Goal: Check status: Check status

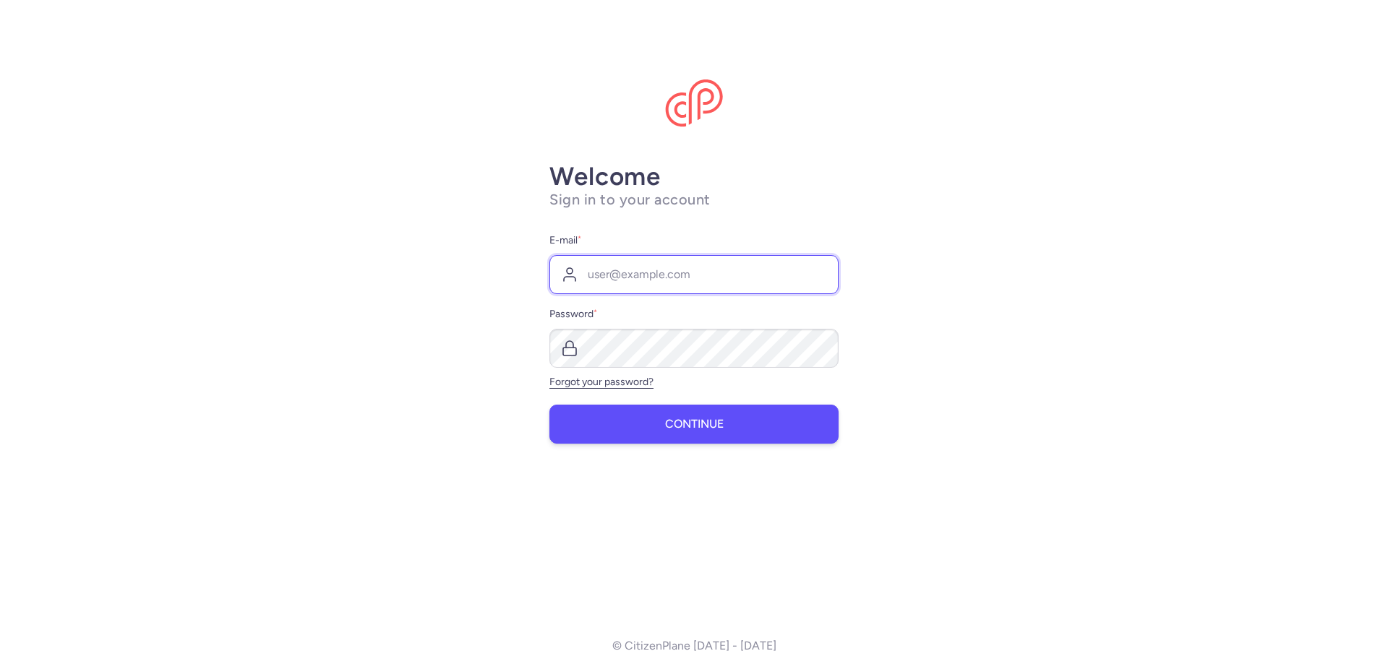
type input "[EMAIL_ADDRESS][DOMAIN_NAME]"
click at [687, 439] on button "Continue" at bounding box center [693, 424] width 289 height 39
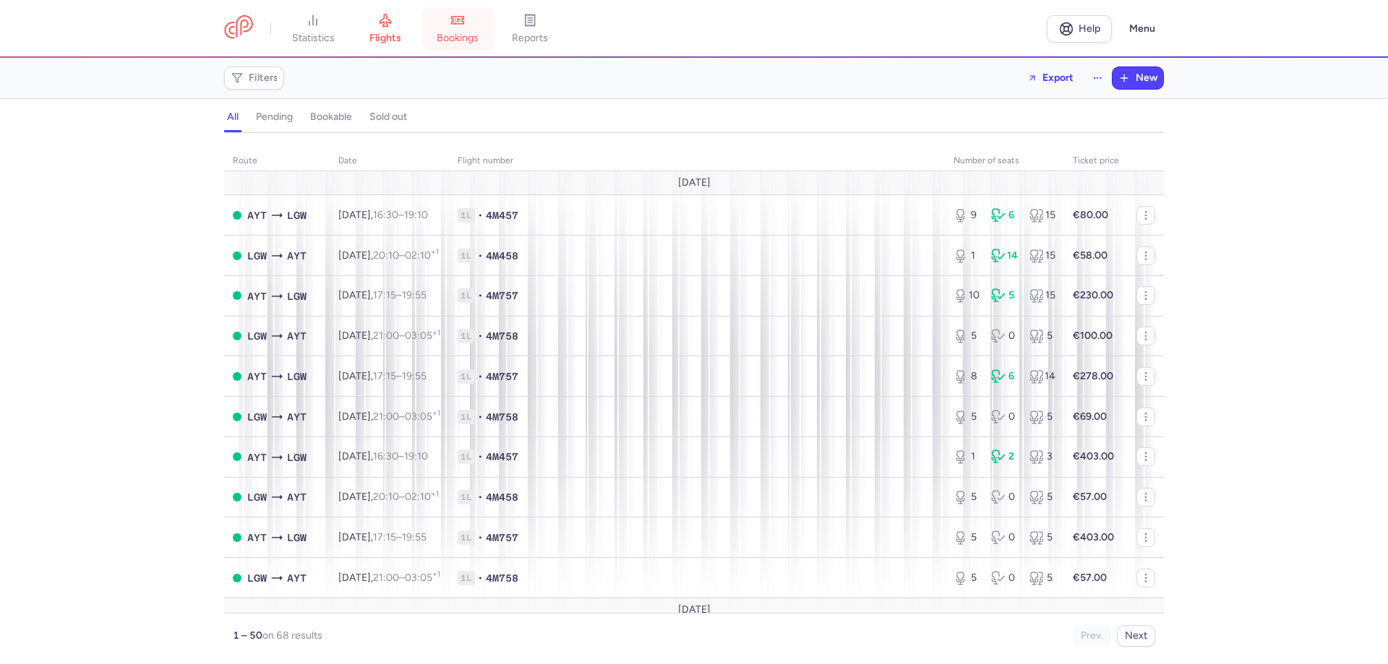
click at [445, 29] on link "bookings" at bounding box center [457, 29] width 72 height 32
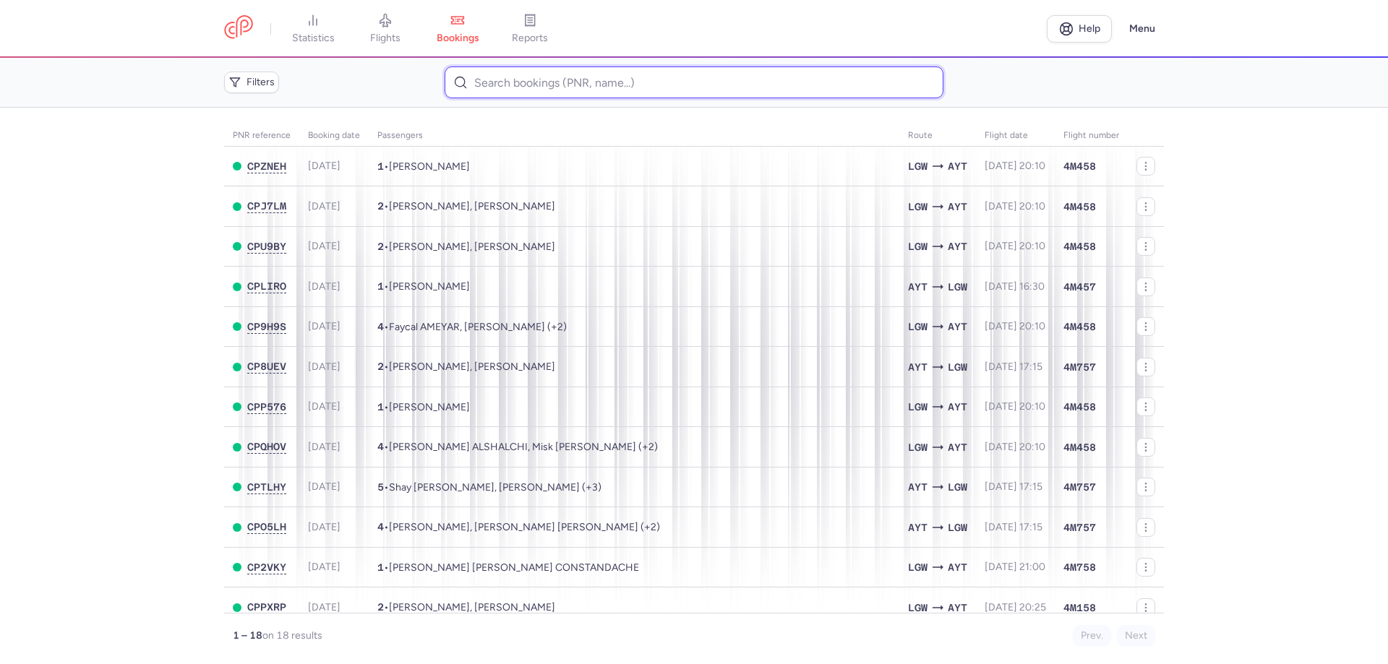
click at [491, 87] on input at bounding box center [694, 82] width 498 height 32
paste input "CPU9BY"
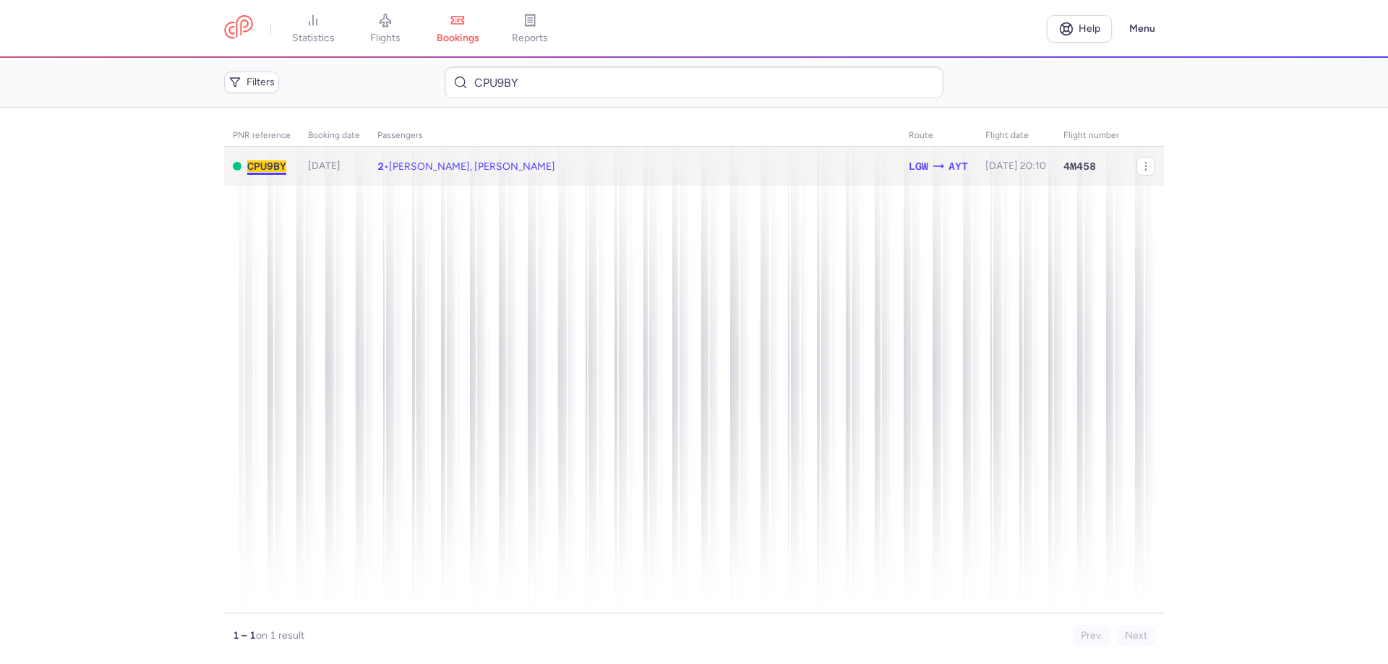
click at [286, 166] on span "CPU9BY" at bounding box center [266, 166] width 39 height 12
click at [387, 167] on span "2 • [PERSON_NAME], [PERSON_NAME]" at bounding box center [466, 166] width 178 height 12
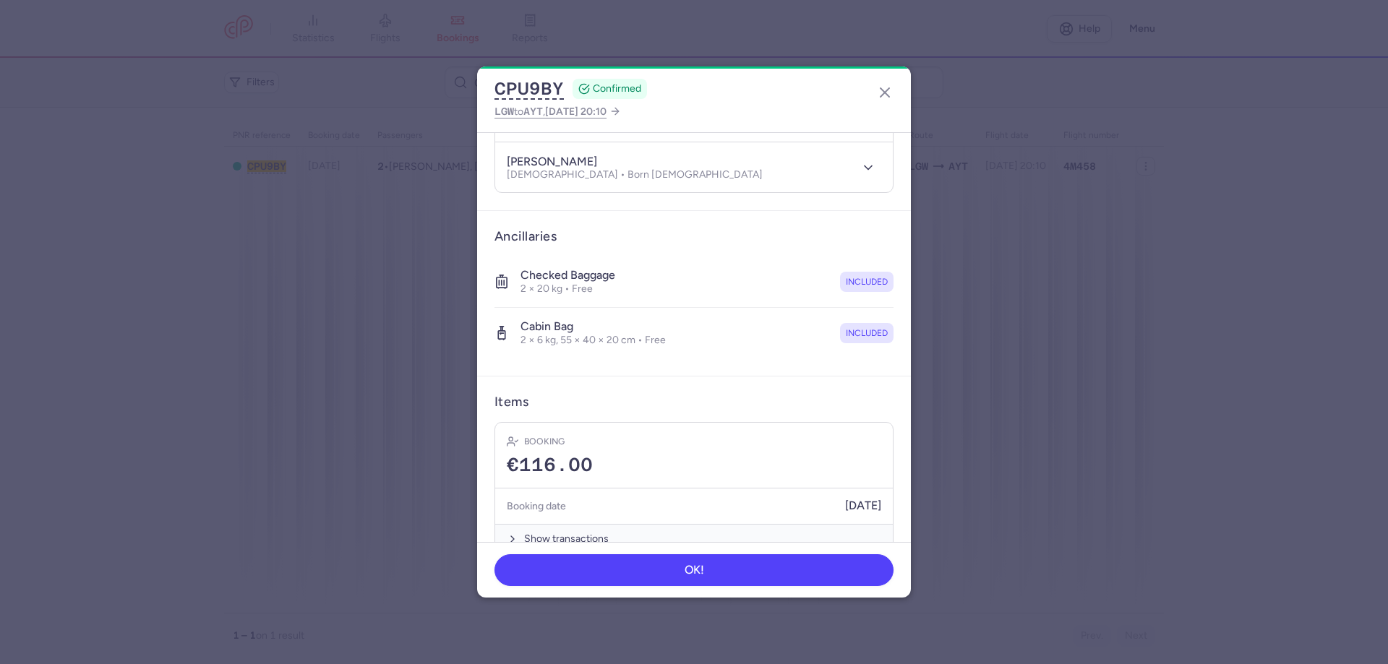
scroll to position [230, 0]
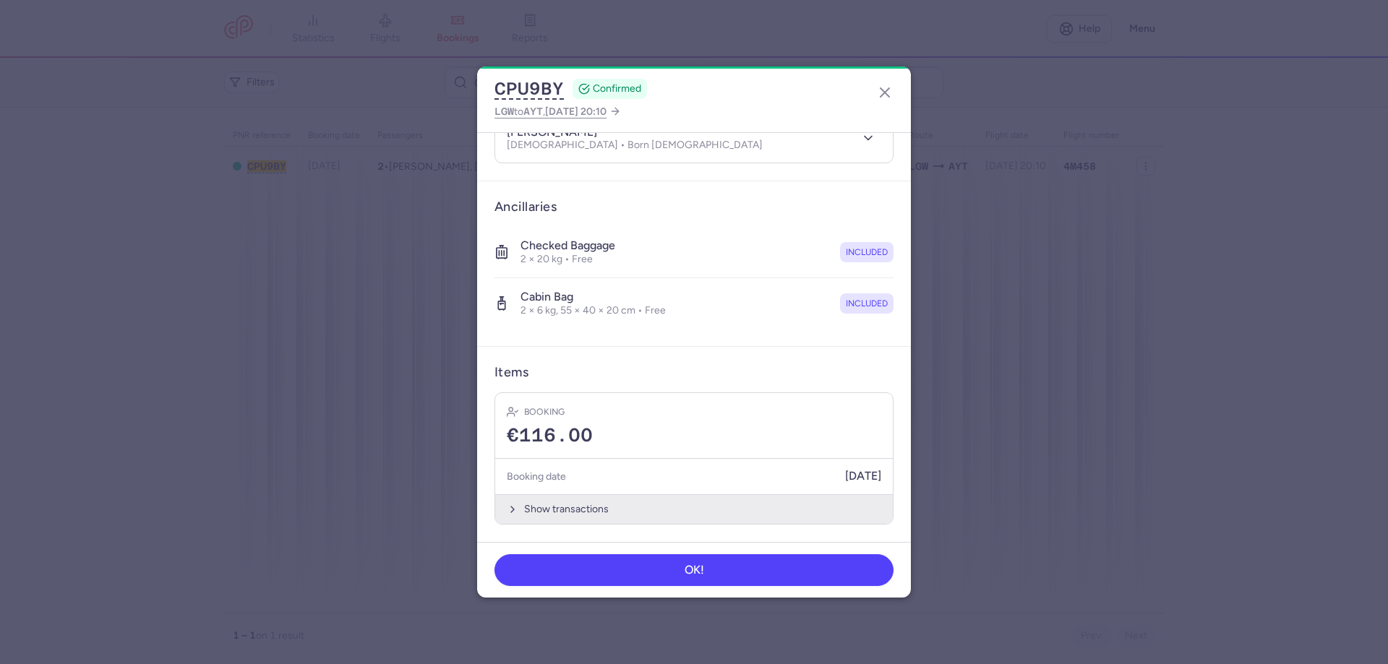
click at [560, 505] on button "Show transactions" at bounding box center [694, 509] width 398 height 30
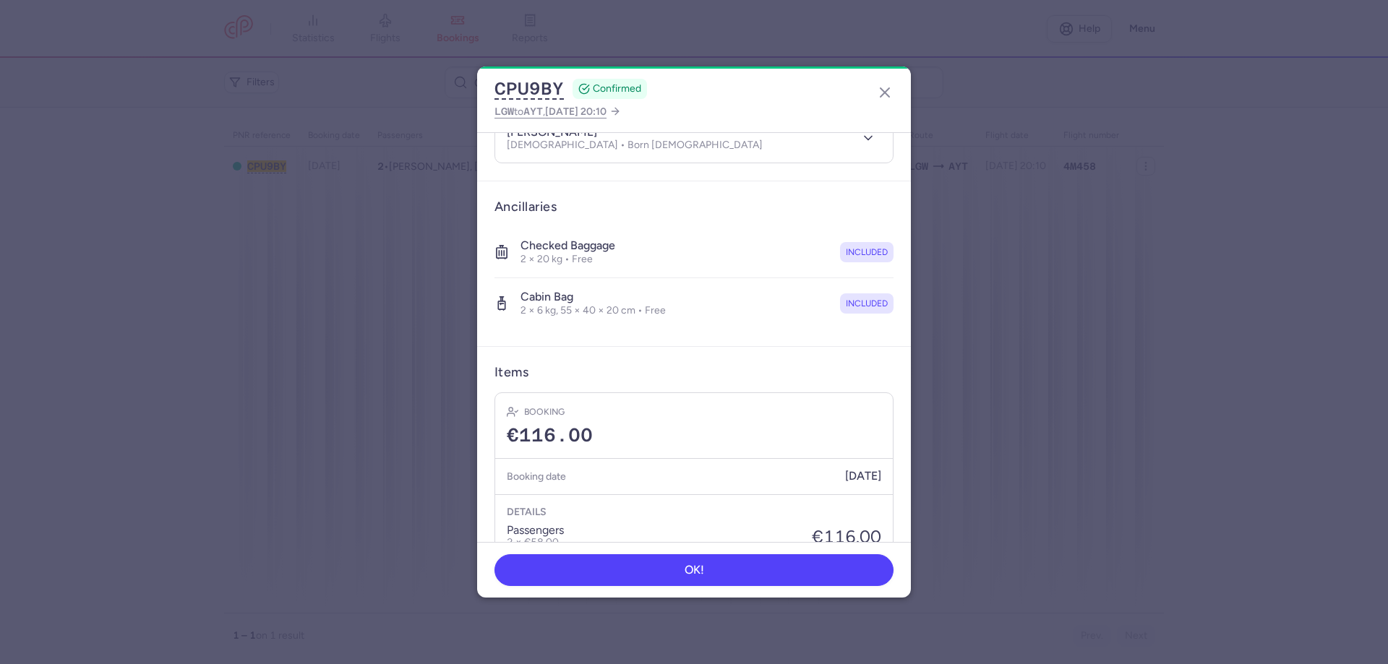
scroll to position [374, 0]
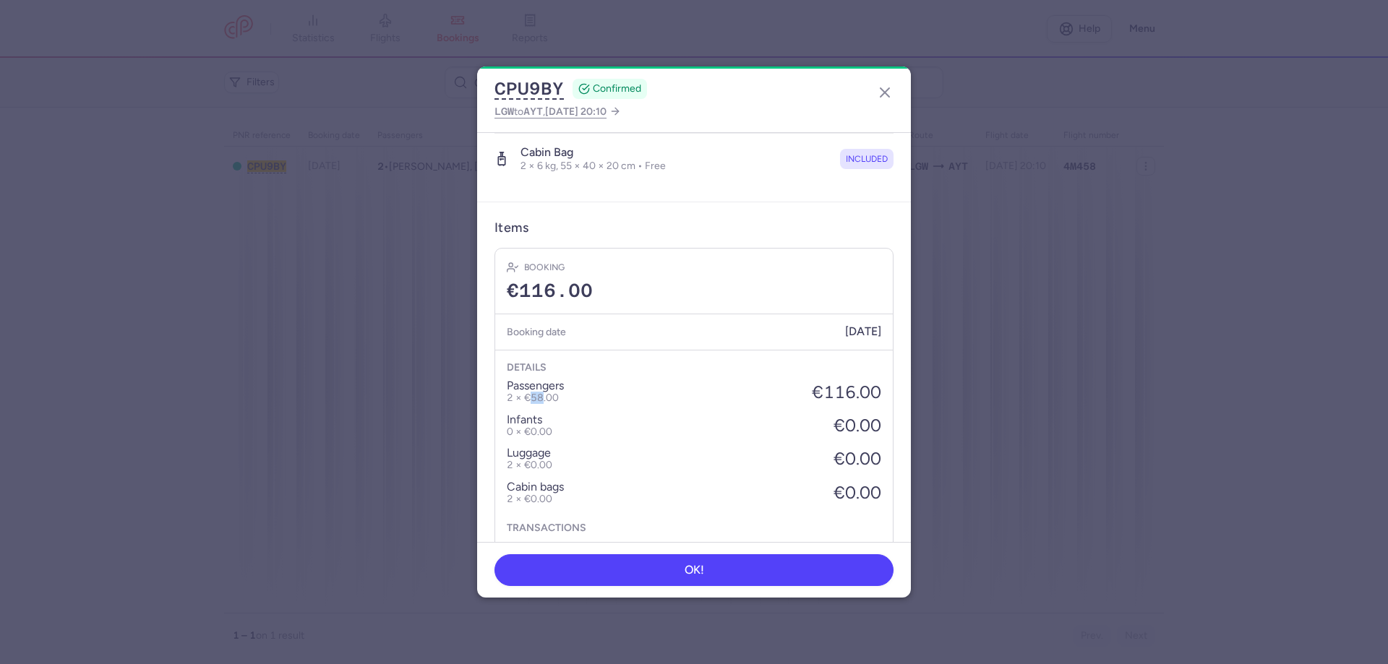
drag, startPoint x: 531, startPoint y: 404, endPoint x: 545, endPoint y: 402, distance: 13.9
click at [545, 402] on p "2 × €58.00" at bounding box center [535, 398] width 57 height 12
click at [544, 403] on p "2 × €58.00" at bounding box center [535, 398] width 57 height 12
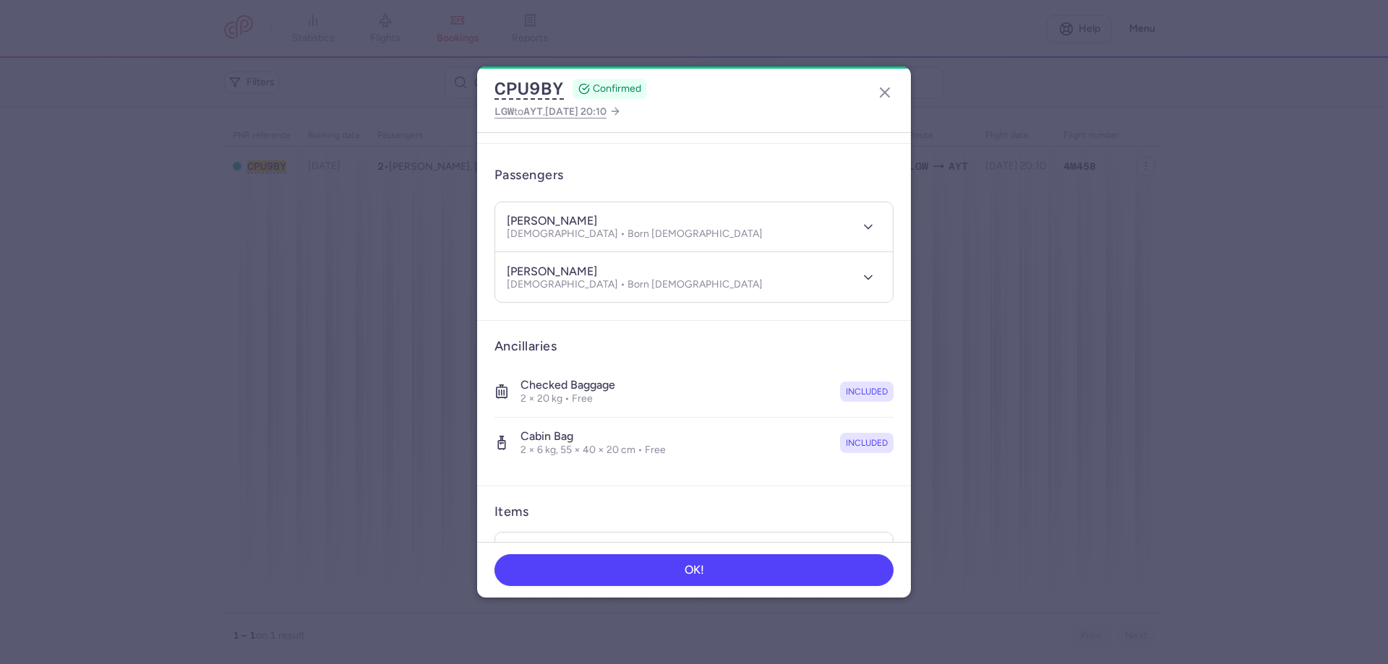
scroll to position [0, 0]
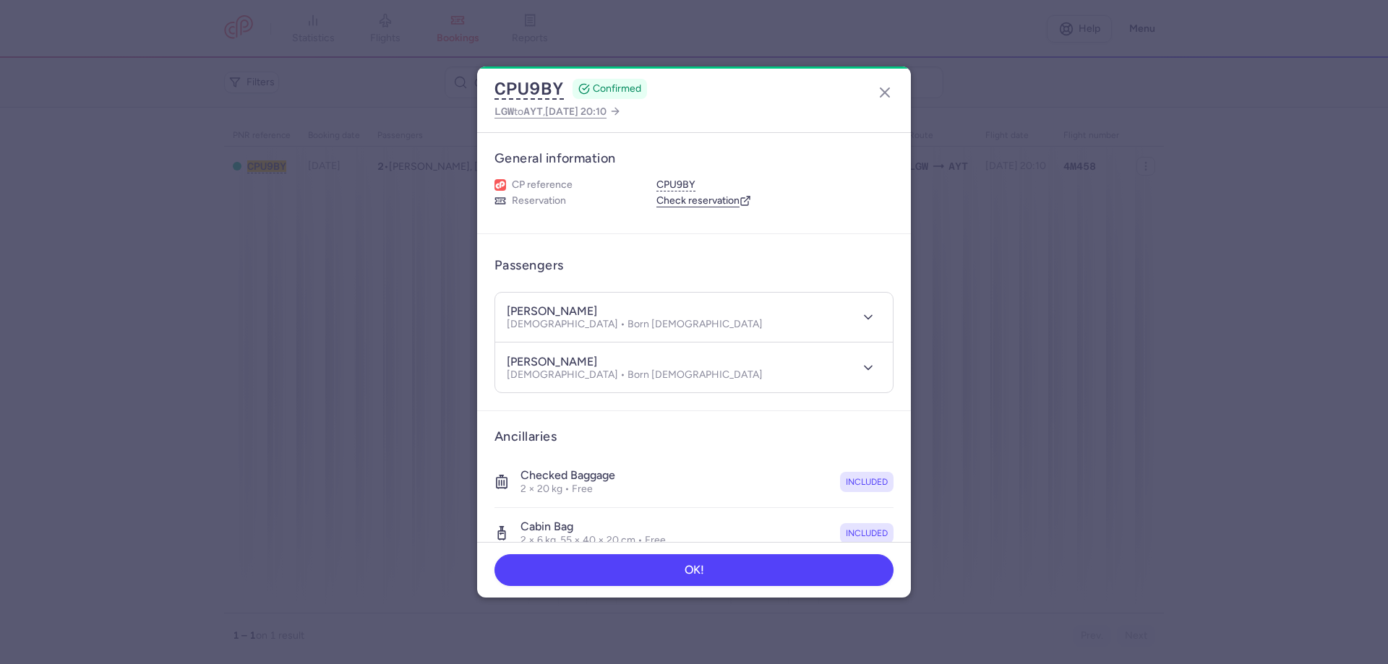
click at [762, 321] on div "[PERSON_NAME] [DEMOGRAPHIC_DATA] • Born [DEMOGRAPHIC_DATA]" at bounding box center [678, 317] width 343 height 27
click at [861, 322] on icon "button" at bounding box center [868, 317] width 14 height 14
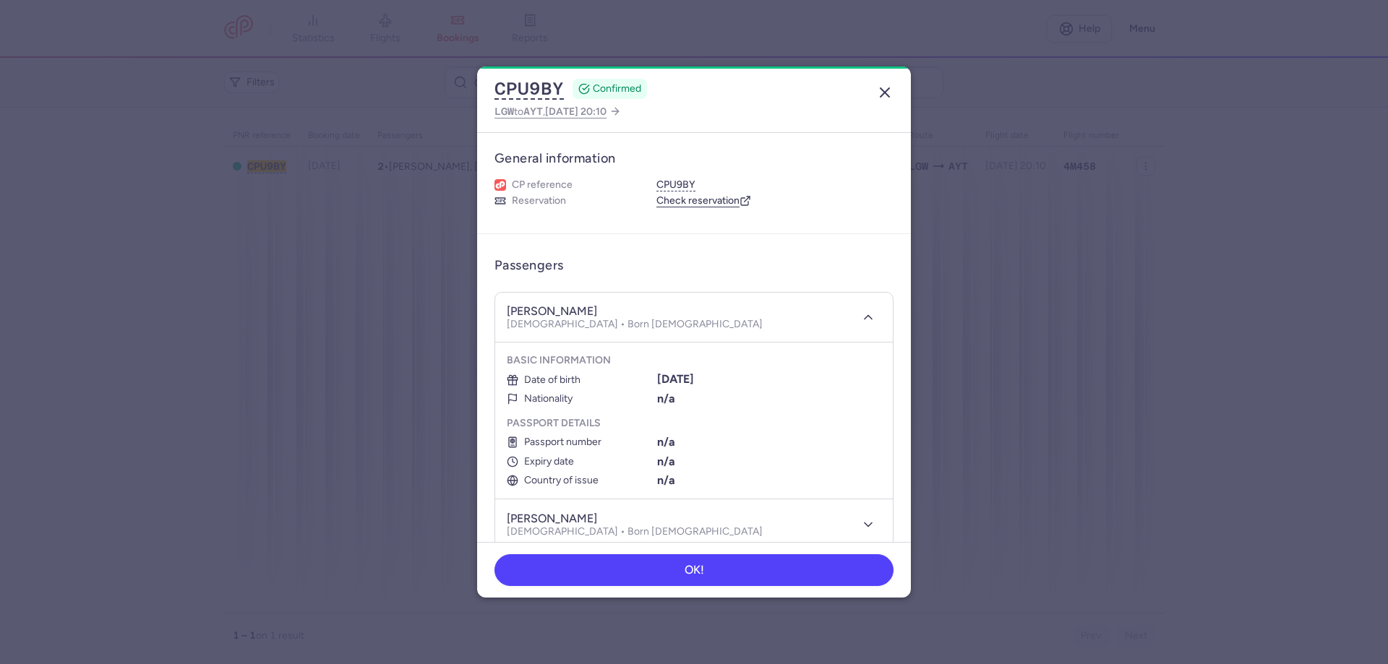
click at [882, 93] on icon "button" at bounding box center [884, 92] width 17 height 17
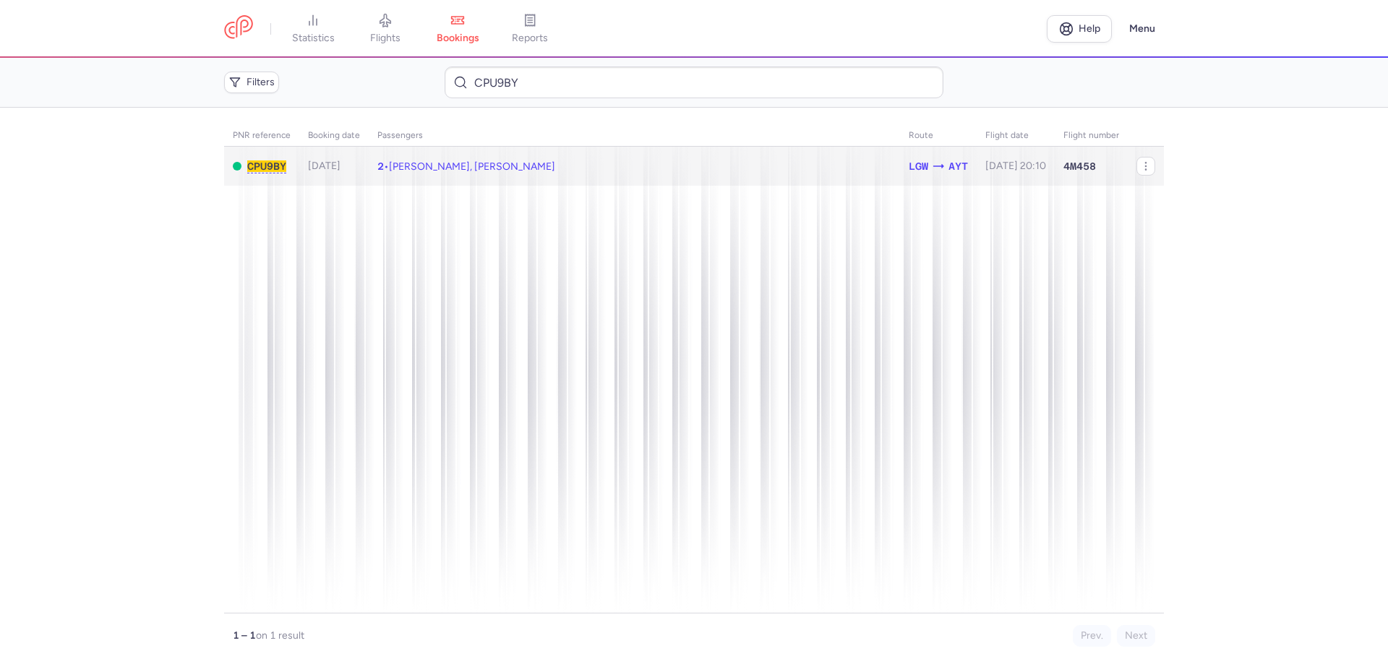
click at [976, 178] on td "2 • [PERSON_NAME], [PERSON_NAME]" at bounding box center [1015, 167] width 78 height 40
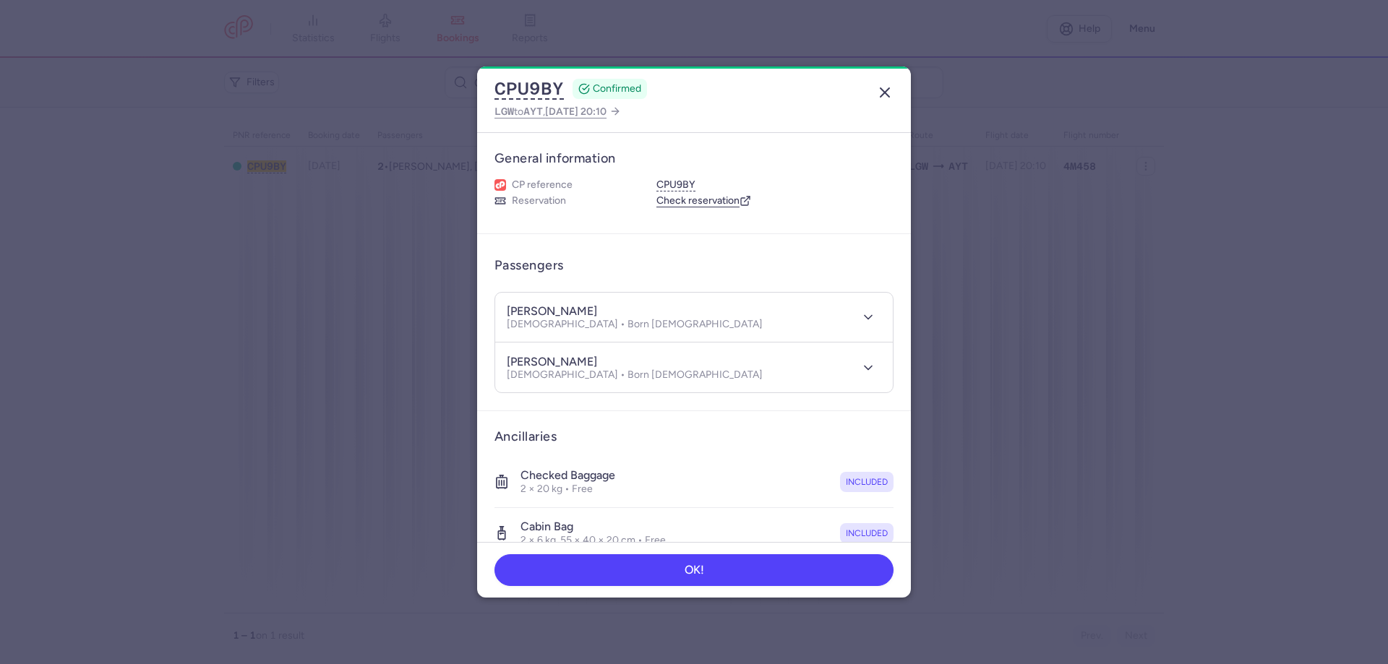
click at [879, 93] on icon "button" at bounding box center [884, 92] width 17 height 17
click at [879, 91] on dialog "CPU9BY CONFIRMED LGW to AYT , [DATE] 20:10 General information CP reference CPU…" at bounding box center [693, 331] width 1341 height 531
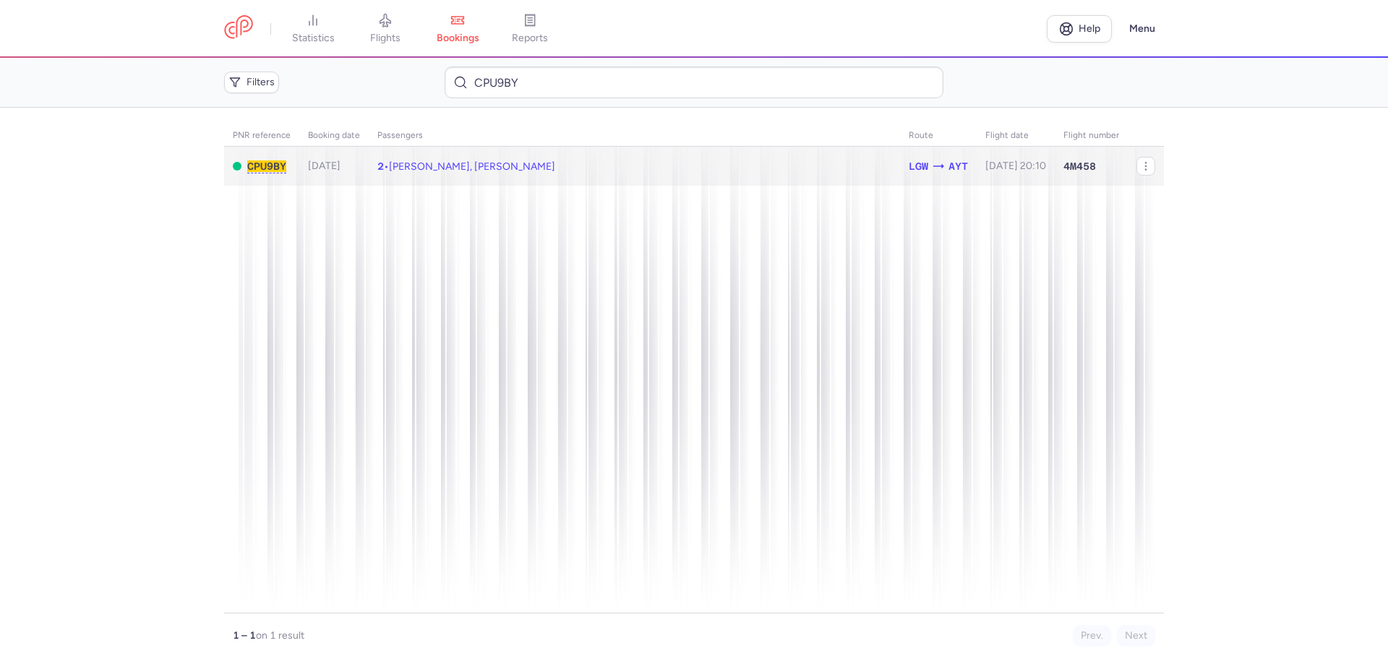
click at [976, 171] on td "2 • [PERSON_NAME], [PERSON_NAME]" at bounding box center [1015, 167] width 78 height 40
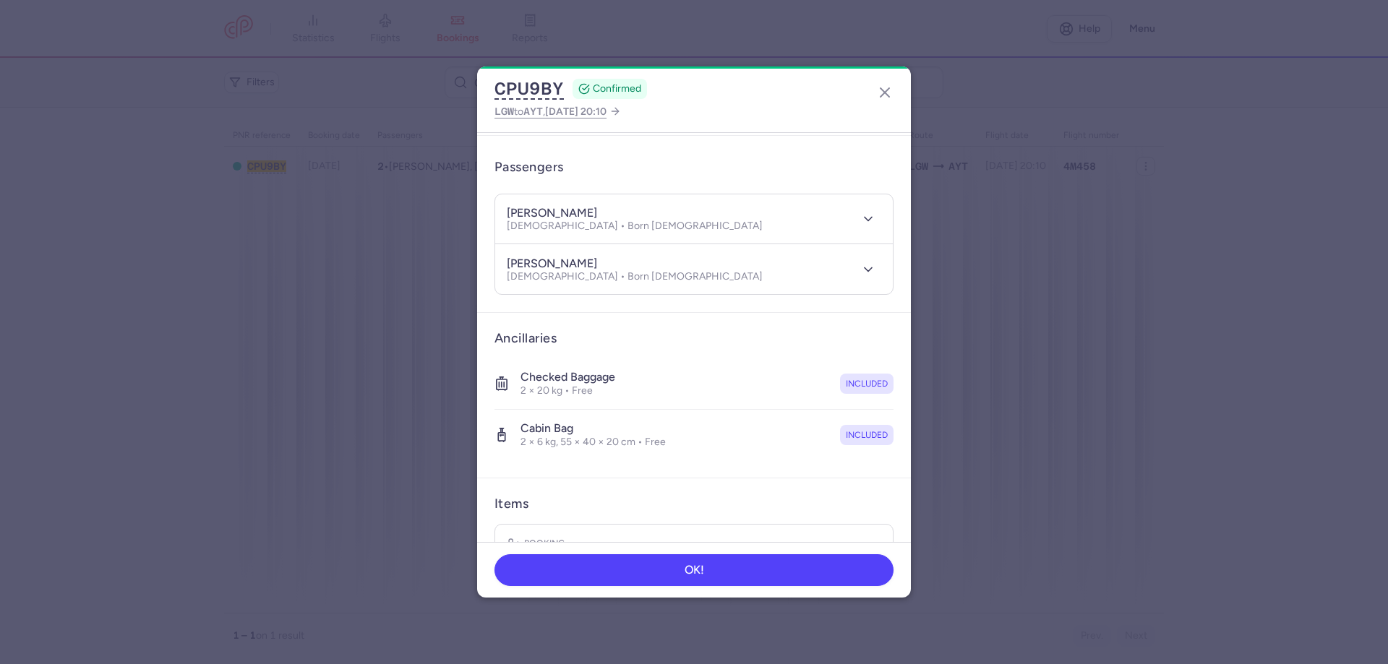
scroll to position [230, 0]
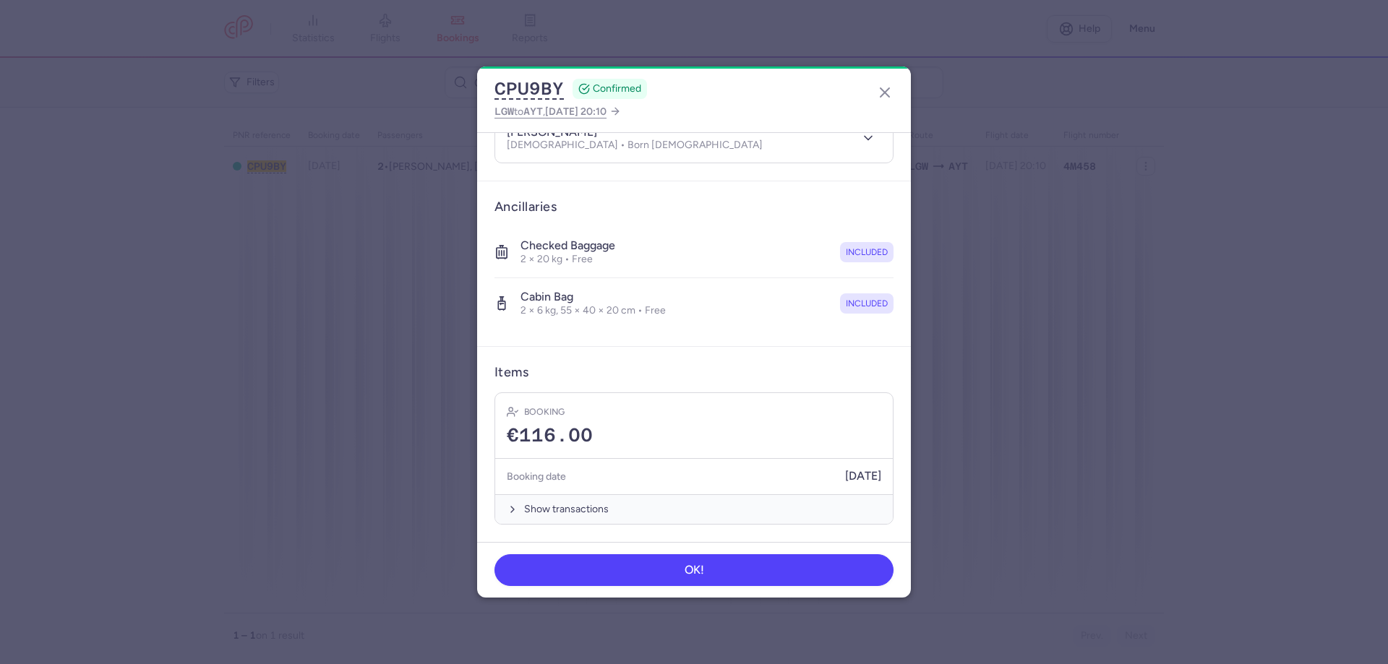
drag, startPoint x: 888, startPoint y: 90, endPoint x: 860, endPoint y: 94, distance: 27.7
click at [888, 92] on icon "button" at bounding box center [884, 92] width 17 height 17
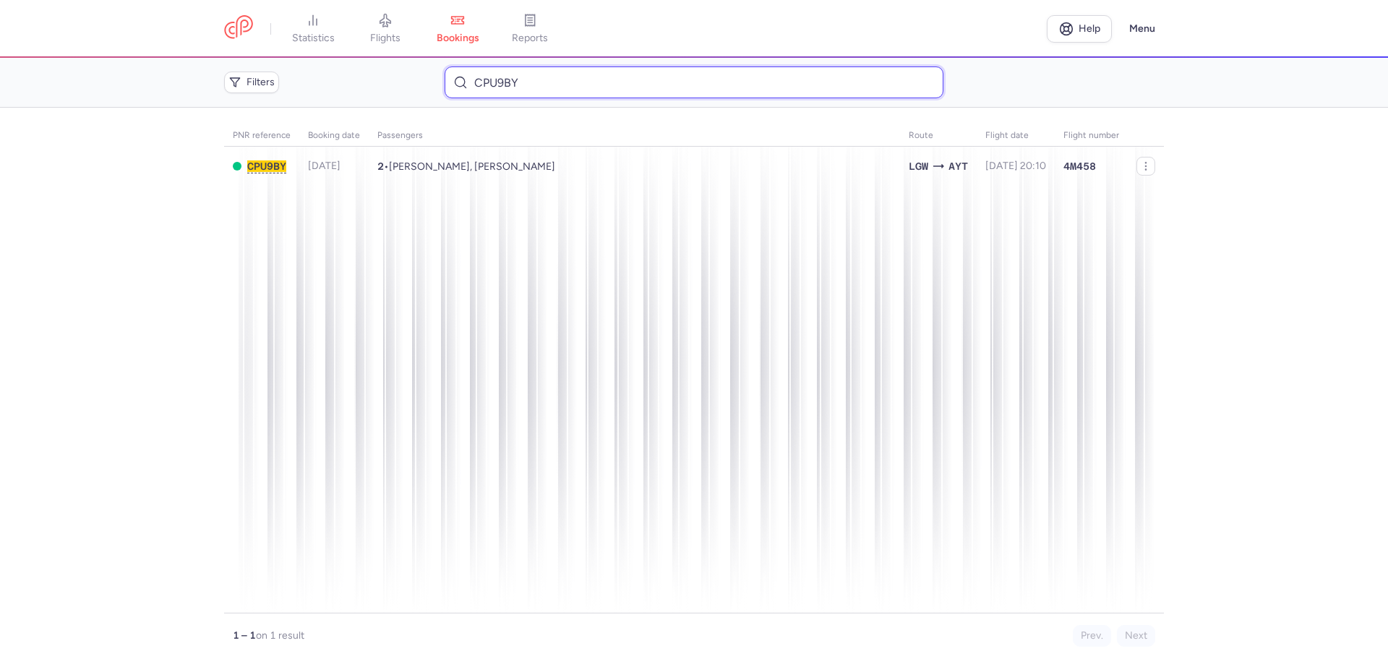
click at [498, 83] on input "CPU9BY" at bounding box center [694, 82] width 498 height 32
paste input "9H9S"
type input "CP9H9S"
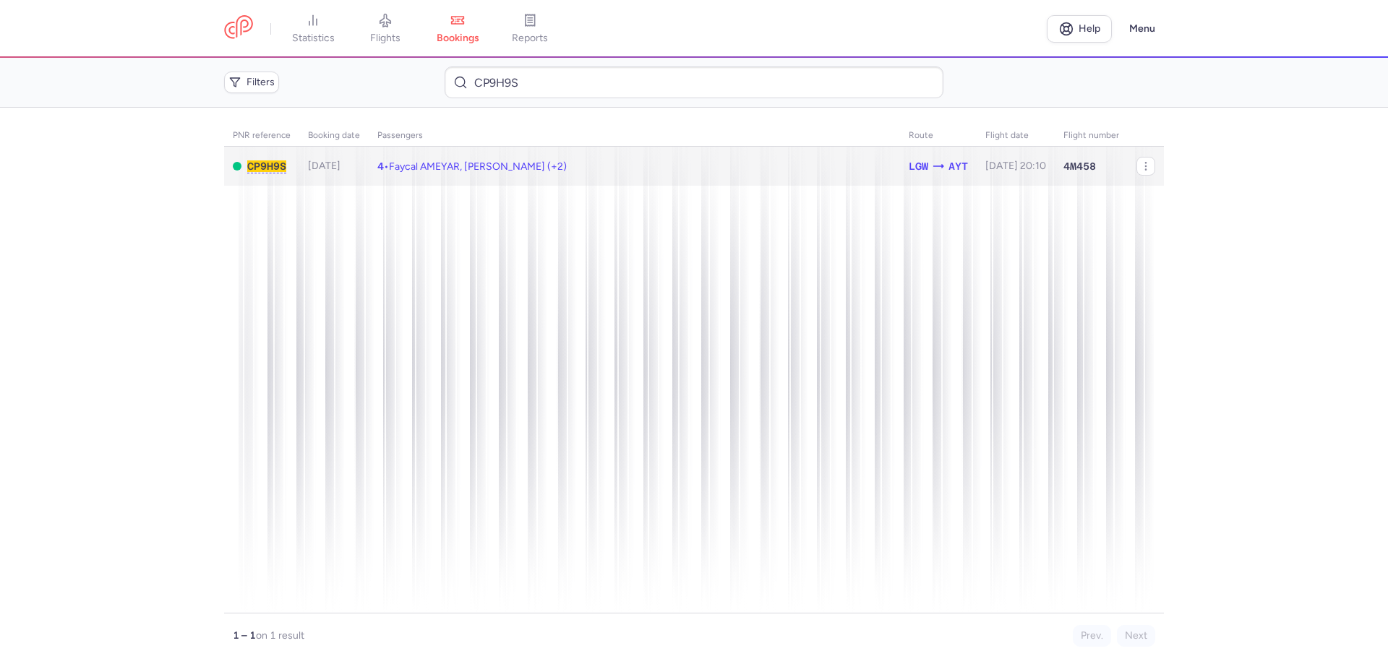
click at [976, 177] on td "4 • Faycal AMEYAR, [GEOGRAPHIC_DATA][PERSON_NAME] (+2)" at bounding box center [1015, 167] width 78 height 40
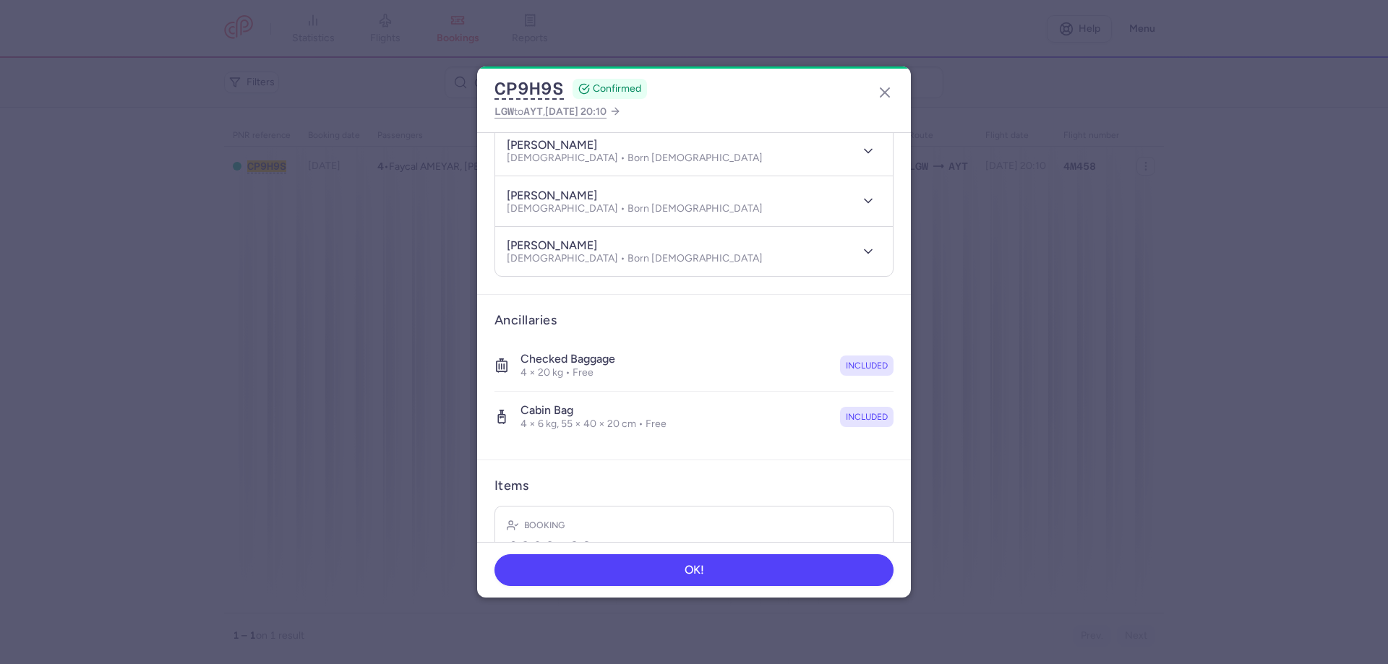
scroll to position [330, 0]
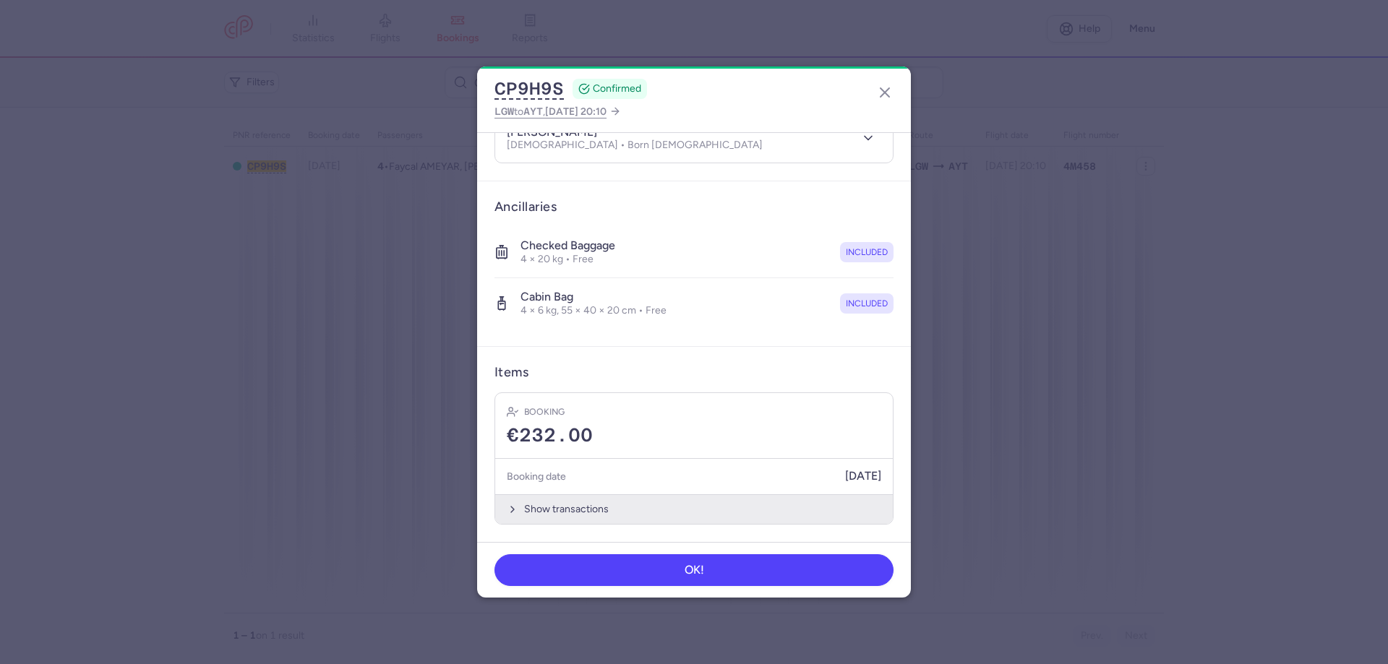
click at [748, 499] on button "Show transactions" at bounding box center [694, 509] width 398 height 30
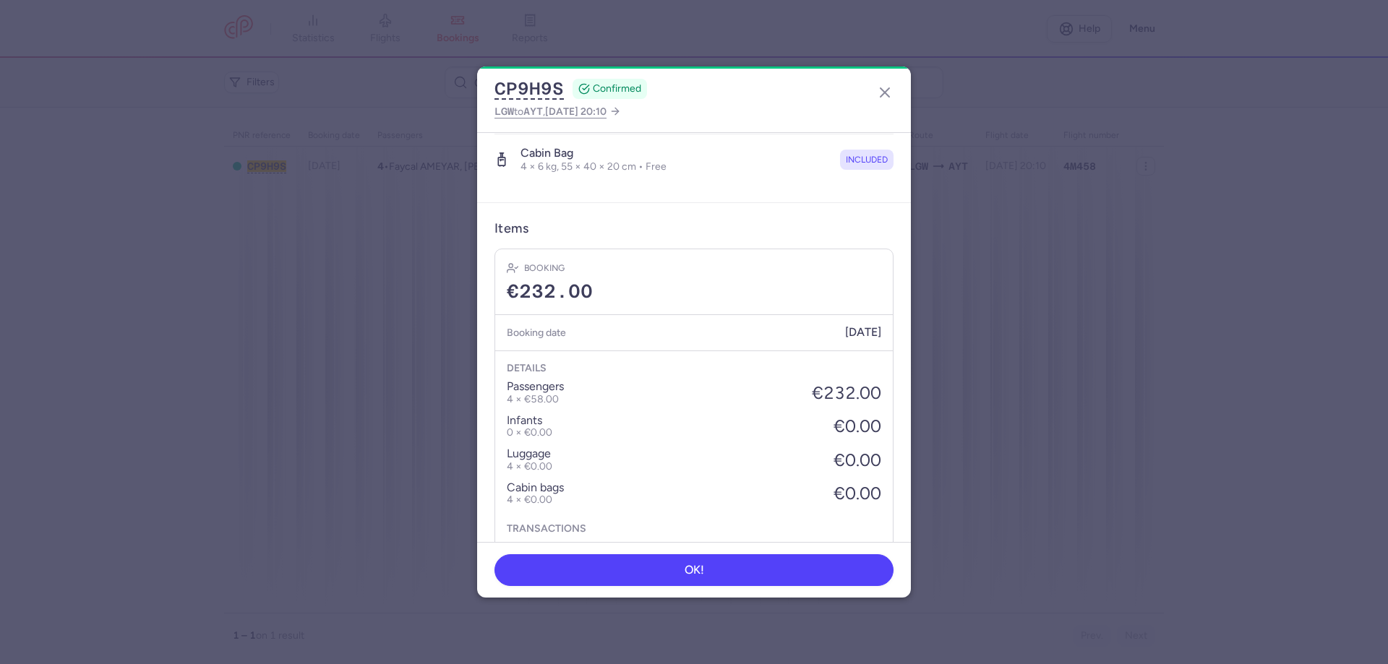
scroll to position [475, 0]
click at [888, 93] on icon "button" at bounding box center [884, 92] width 17 height 17
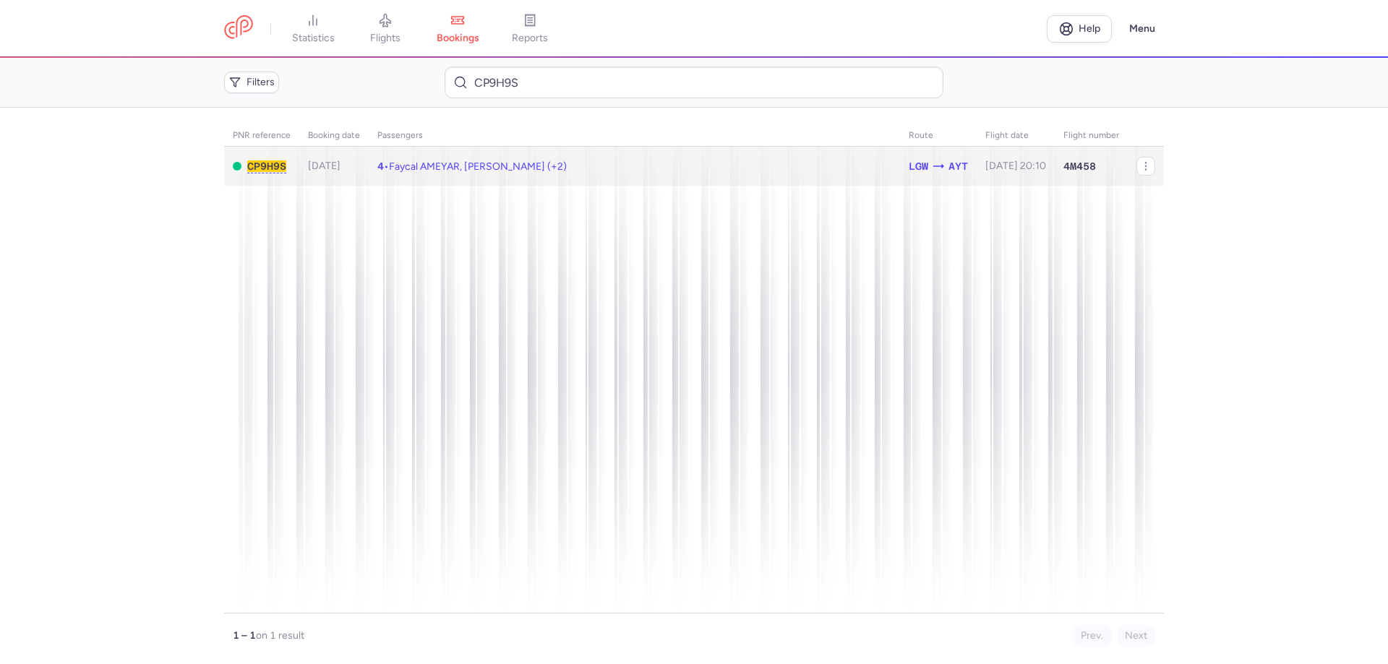
click at [369, 168] on td "CP9H9S" at bounding box center [634, 167] width 531 height 40
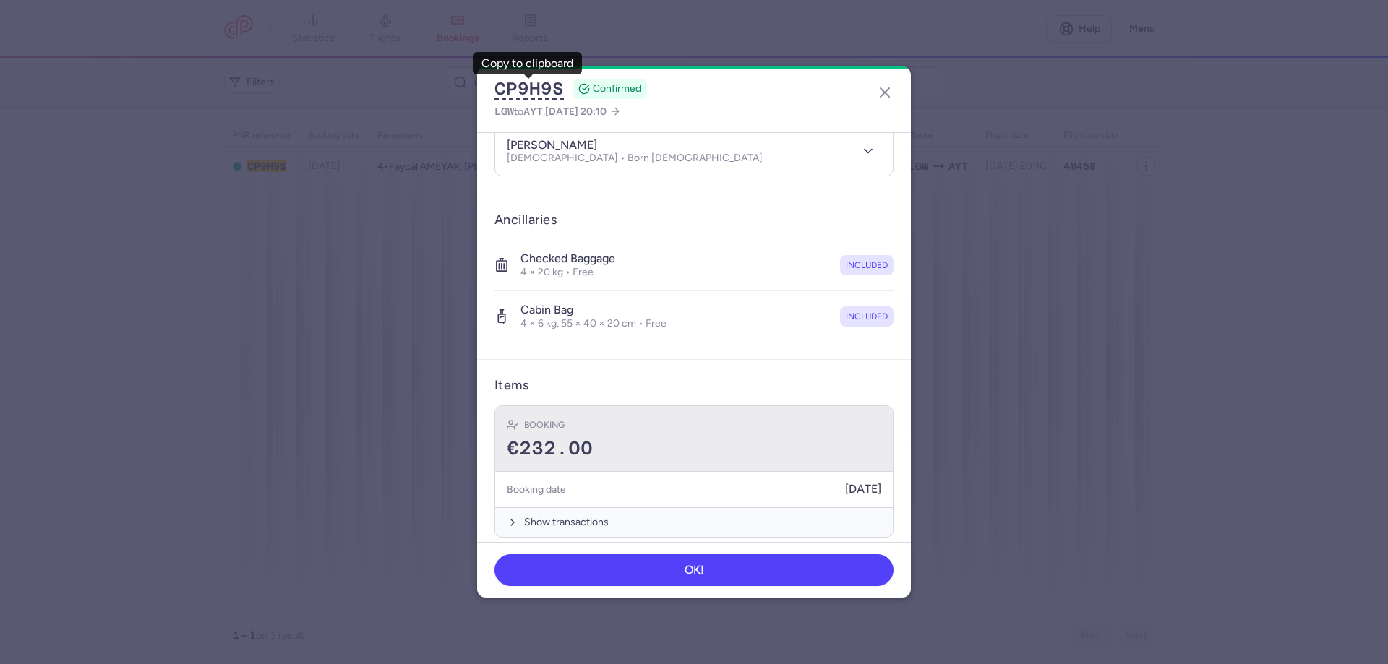
scroll to position [330, 0]
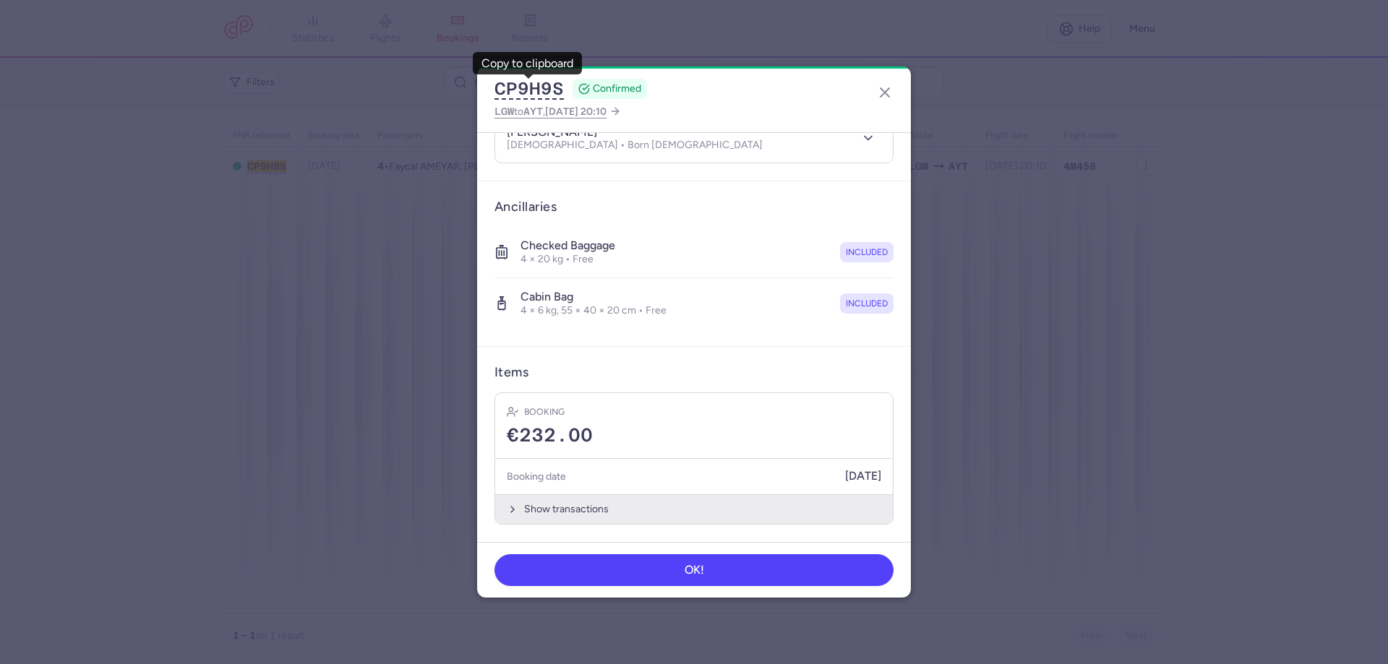
click at [597, 512] on button "Show transactions" at bounding box center [694, 509] width 398 height 30
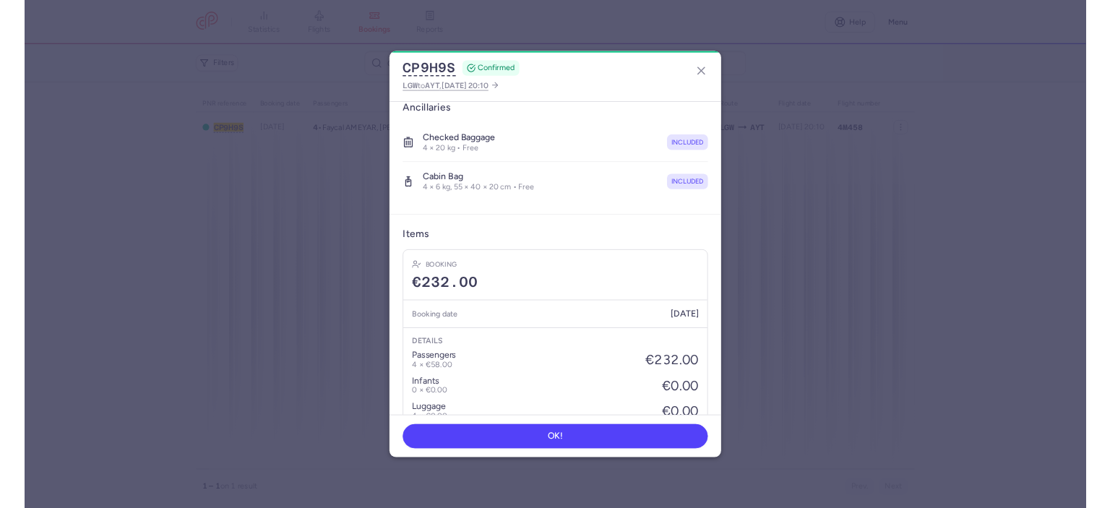
scroll to position [475, 0]
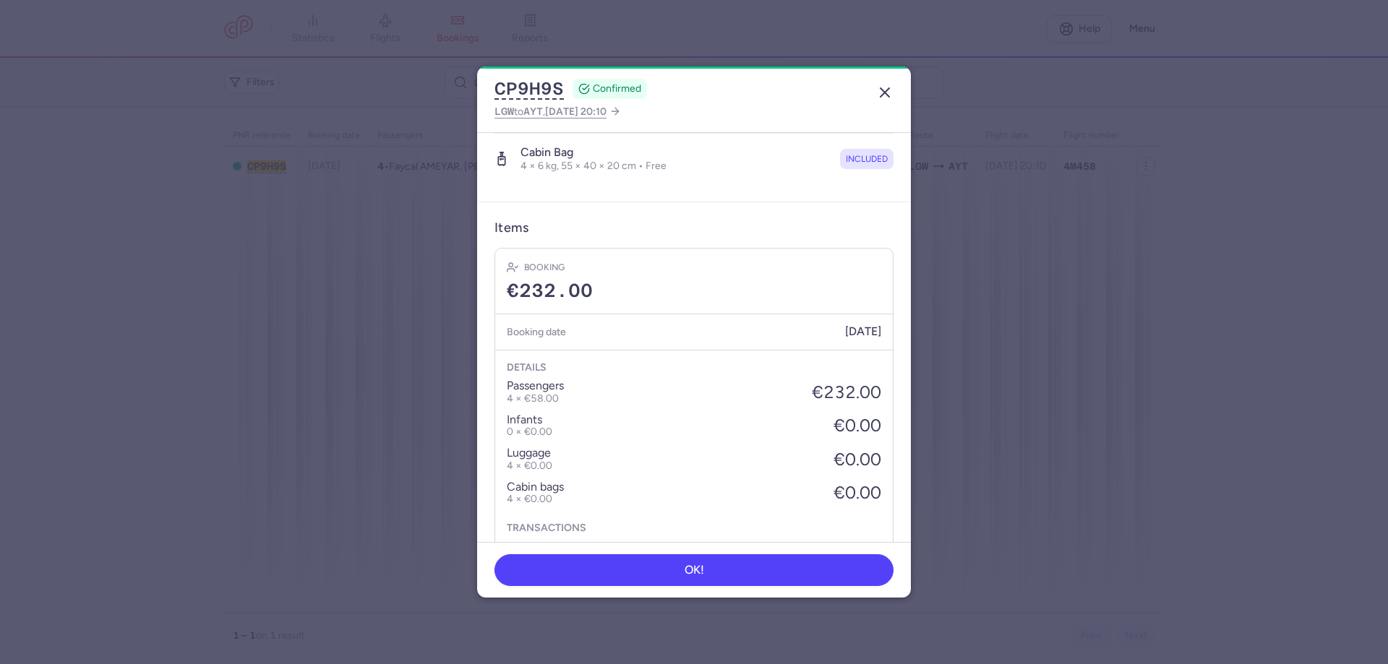
click at [885, 90] on icon "button" at bounding box center [884, 92] width 17 height 17
